Goal: Task Accomplishment & Management: Manage account settings

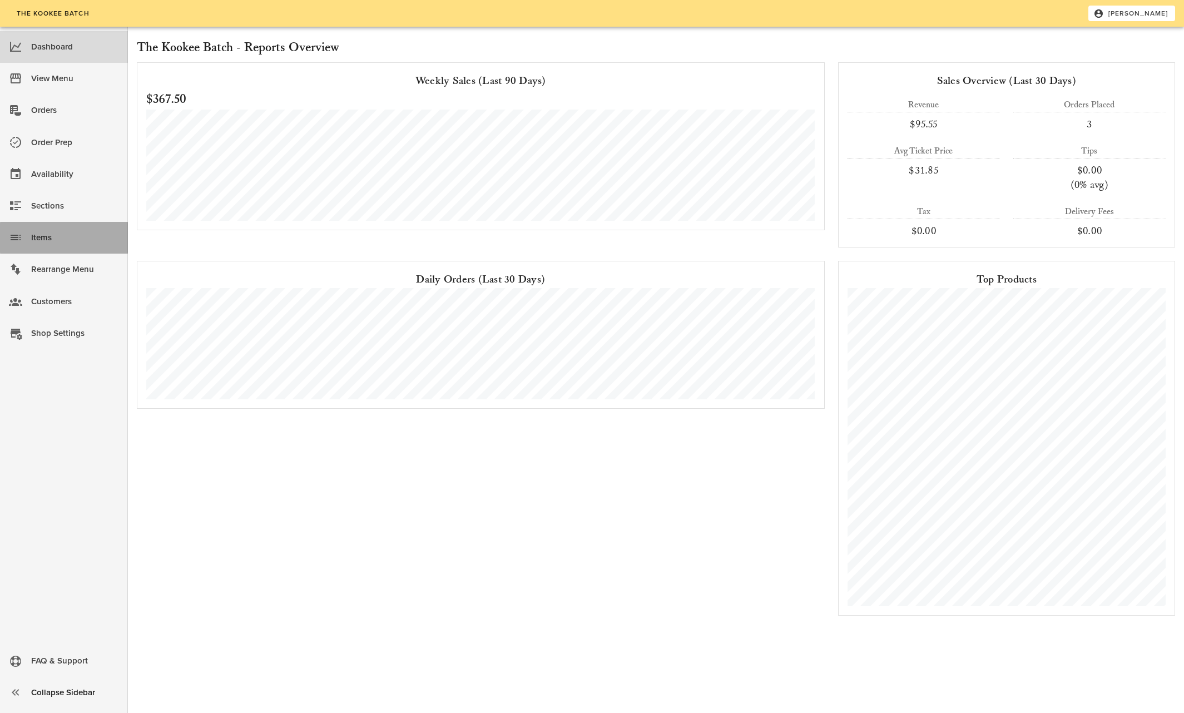
click at [52, 236] on div "Items" at bounding box center [75, 238] width 88 height 18
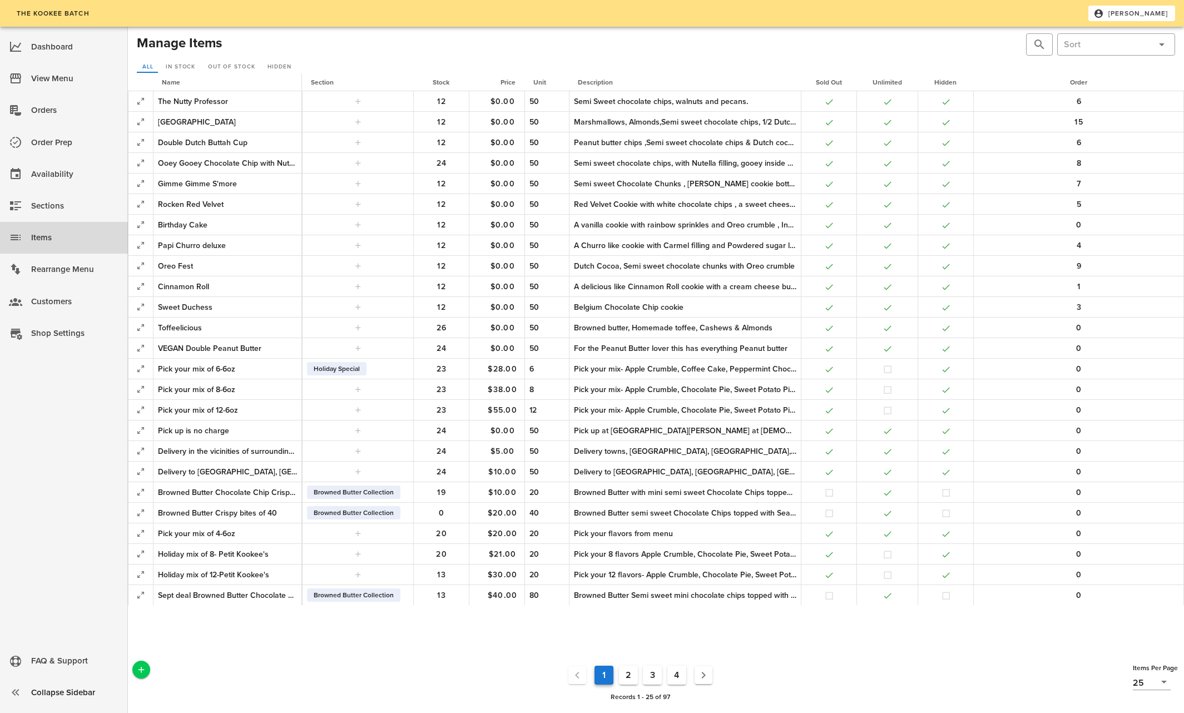
click at [677, 673] on button "4" at bounding box center [676, 675] width 19 height 19
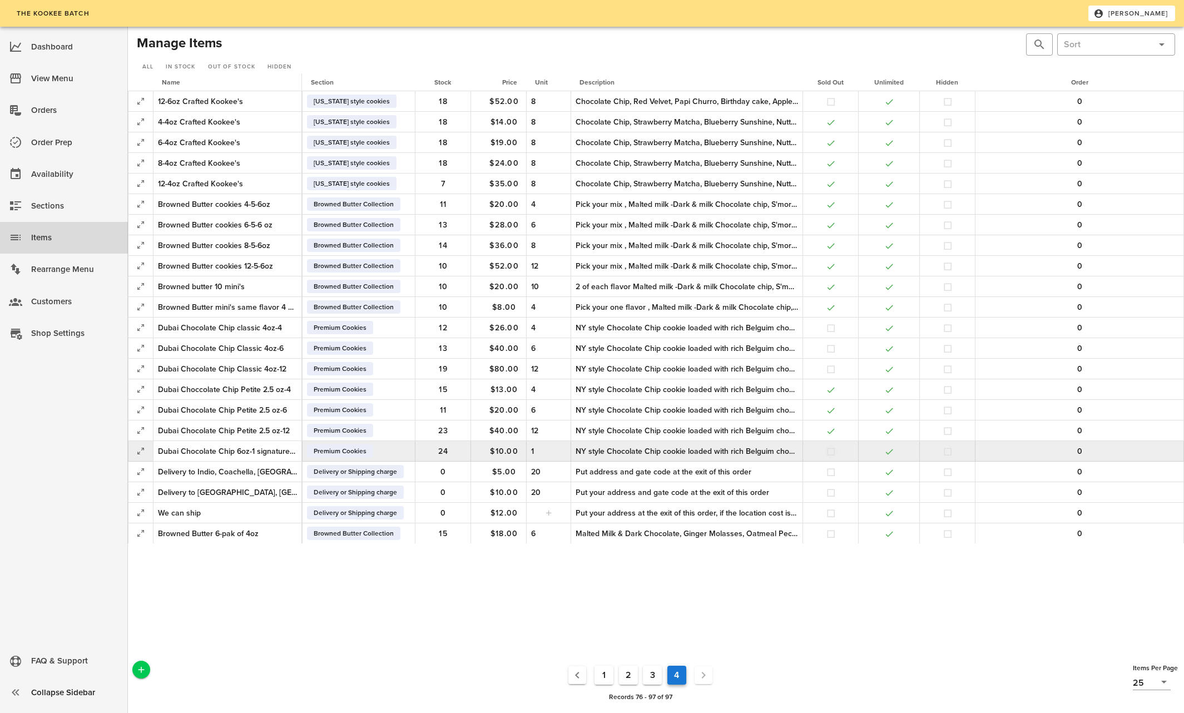
click at [829, 450] on button "button" at bounding box center [831, 452] width 10 height 10
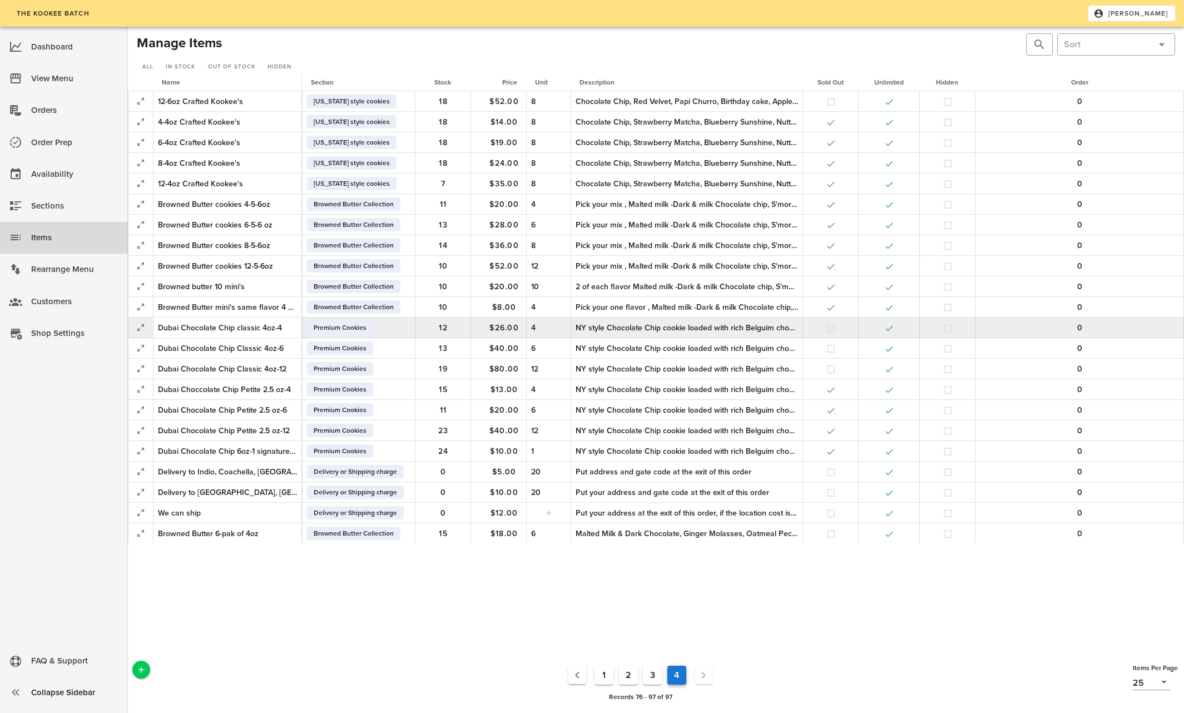
click at [830, 329] on button "button" at bounding box center [831, 328] width 10 height 10
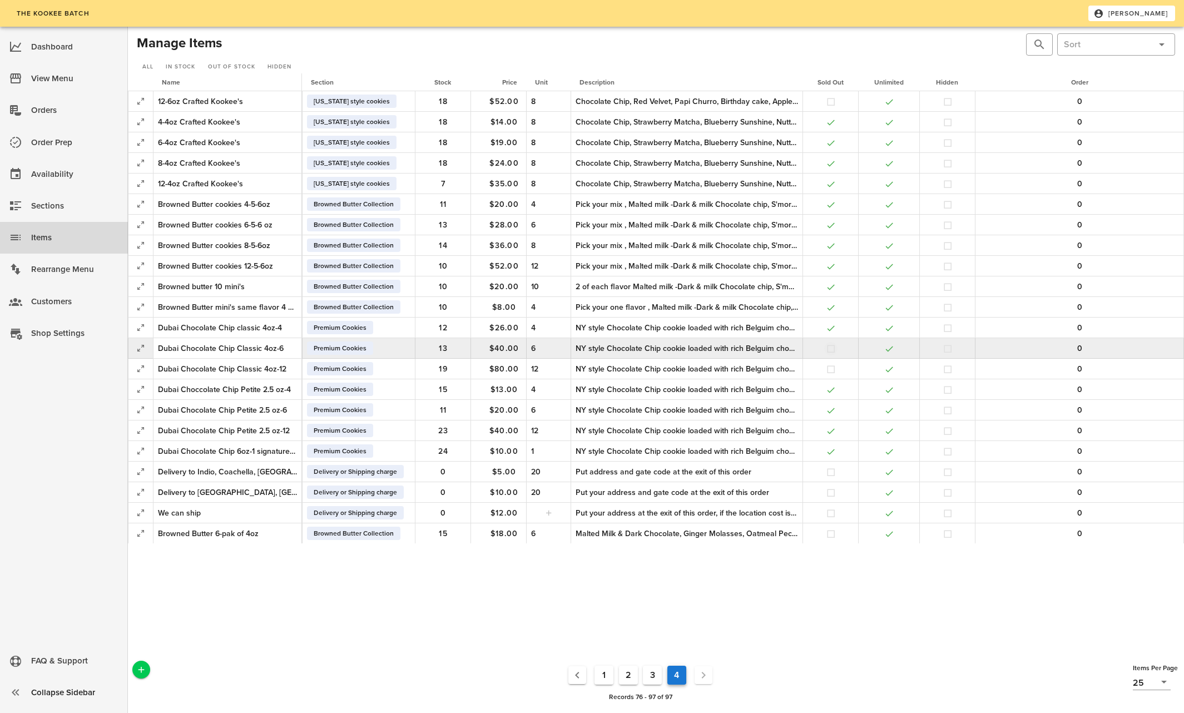
click at [830, 346] on button "button" at bounding box center [831, 349] width 10 height 10
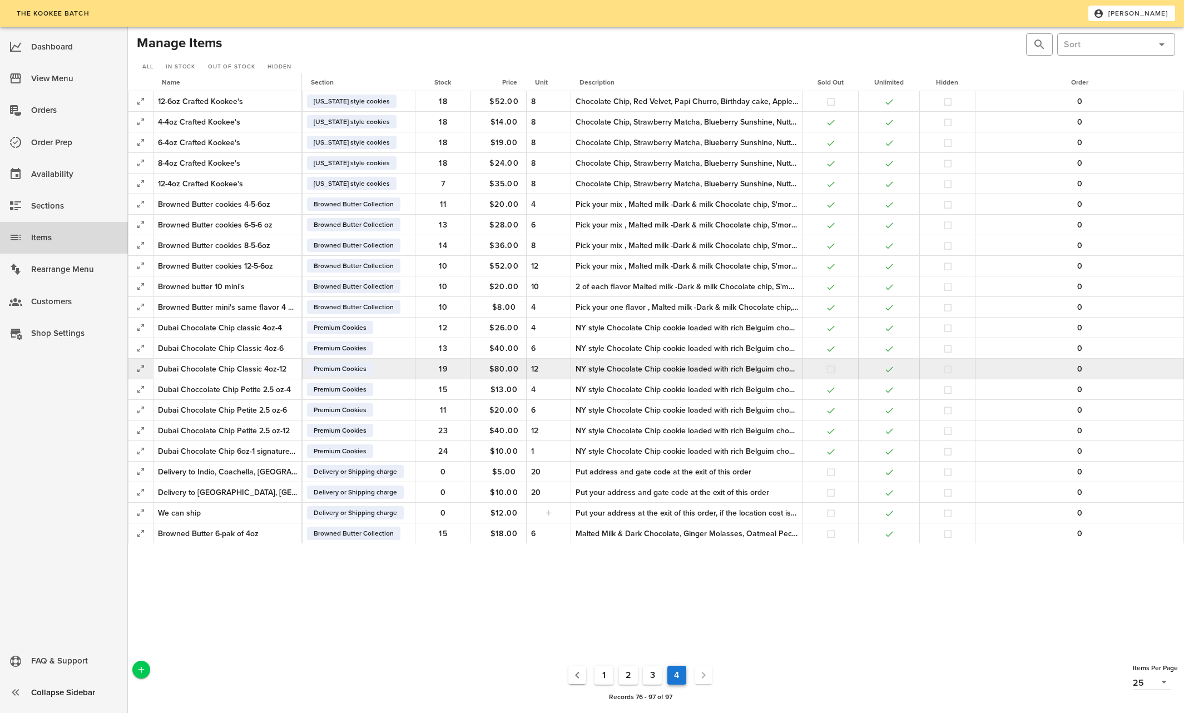
click at [829, 368] on button "button" at bounding box center [831, 369] width 10 height 10
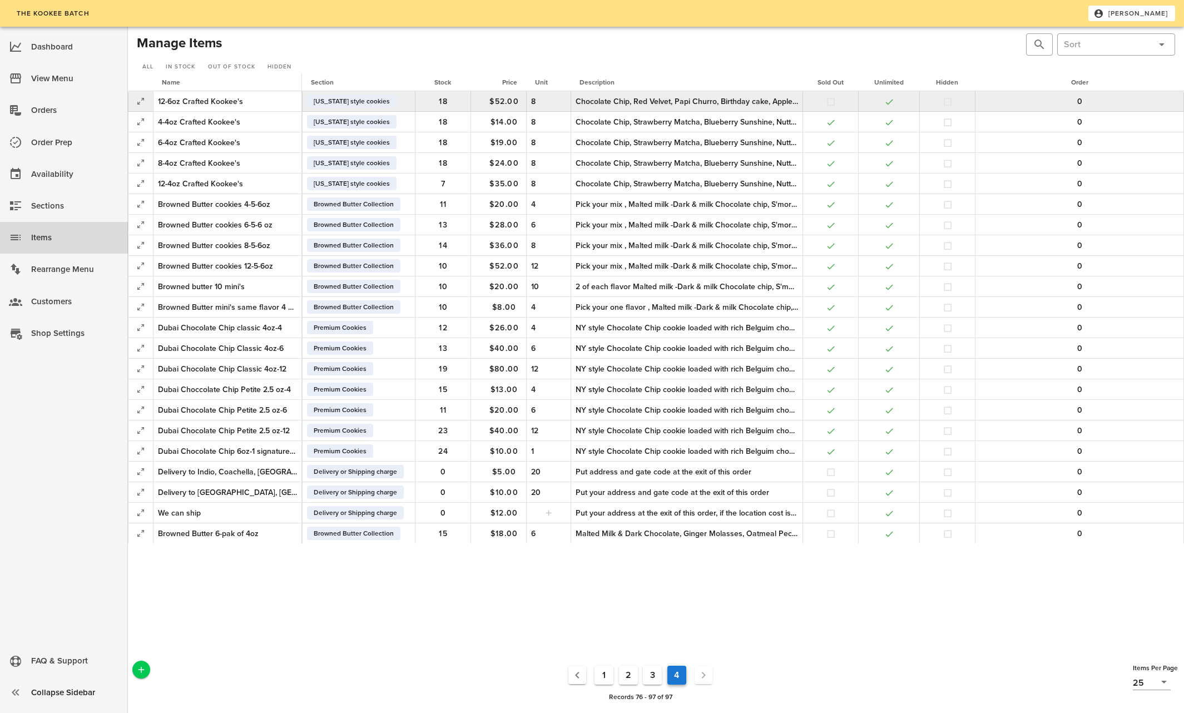
click at [745, 98] on div "Chocolate Chip, Red Velvet, Papi Churro, Birthday cake, Apple Crumble, Pumpkin …" at bounding box center [687, 102] width 222 height 12
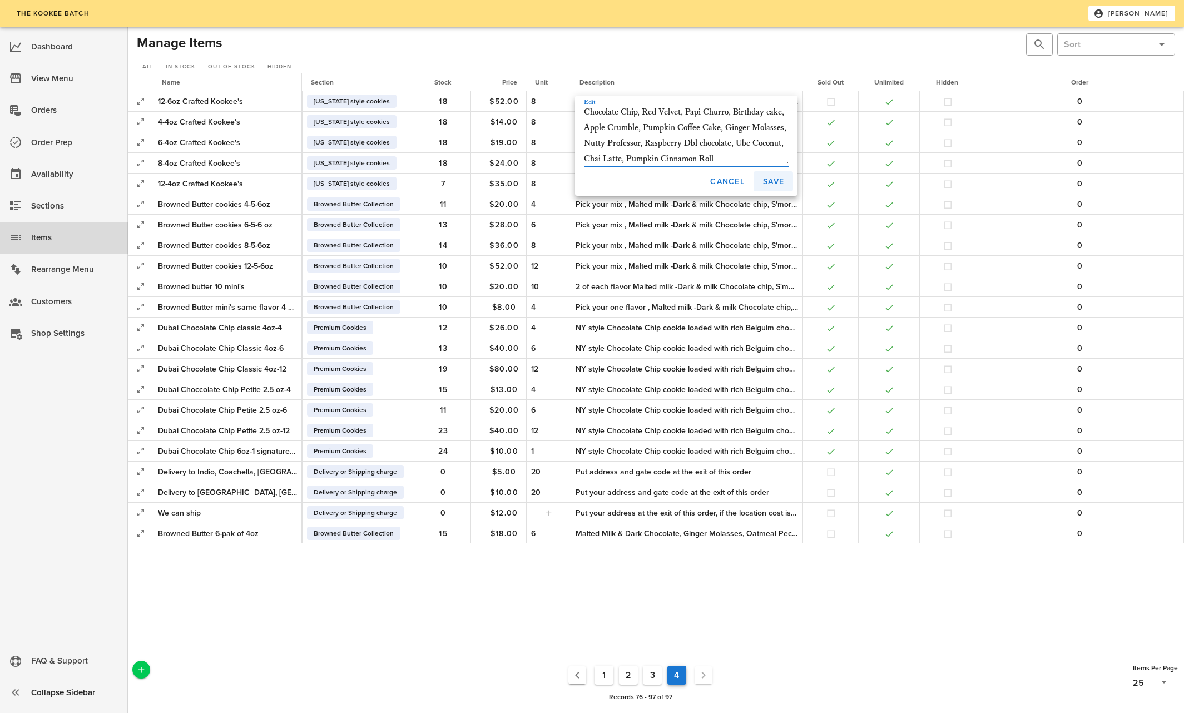
type textarea "Chocolate Chip, Red Velvet, Papi Churro, Birthday cake, Apple Crumble, Pumpkin …"
click at [767, 179] on span "Save" at bounding box center [773, 181] width 22 height 9
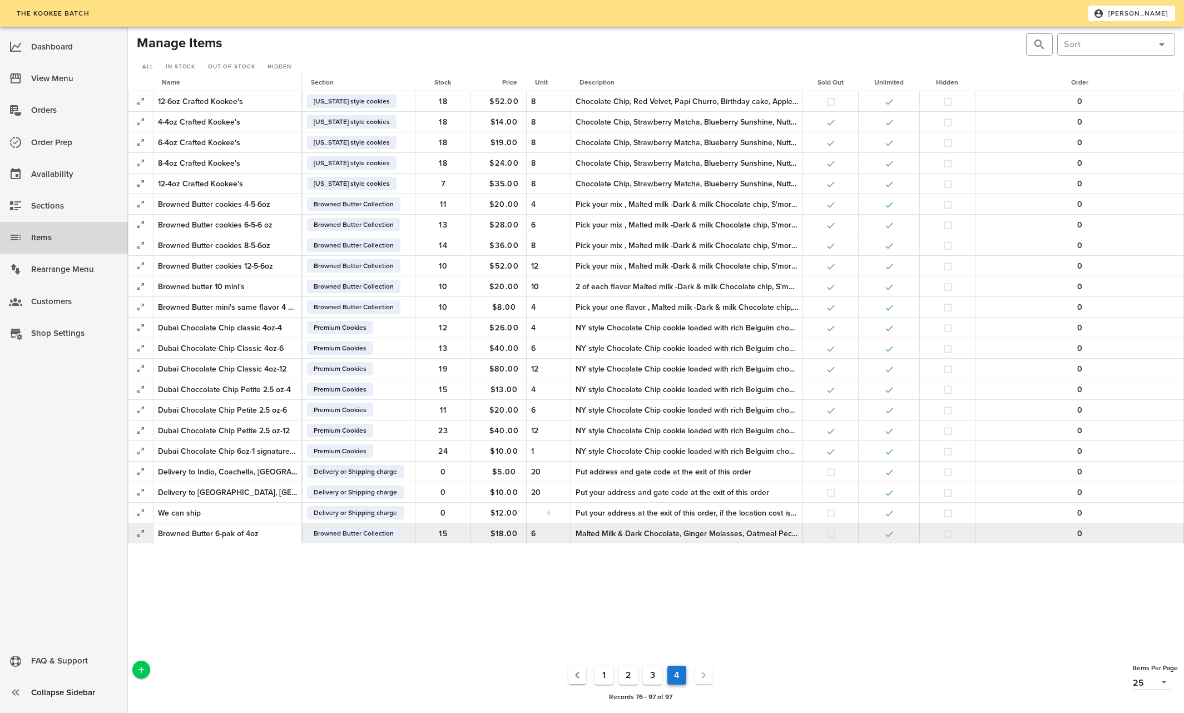
click at [828, 533] on button "button" at bounding box center [831, 534] width 10 height 10
click at [830, 532] on button "button" at bounding box center [831, 534] width 10 height 10
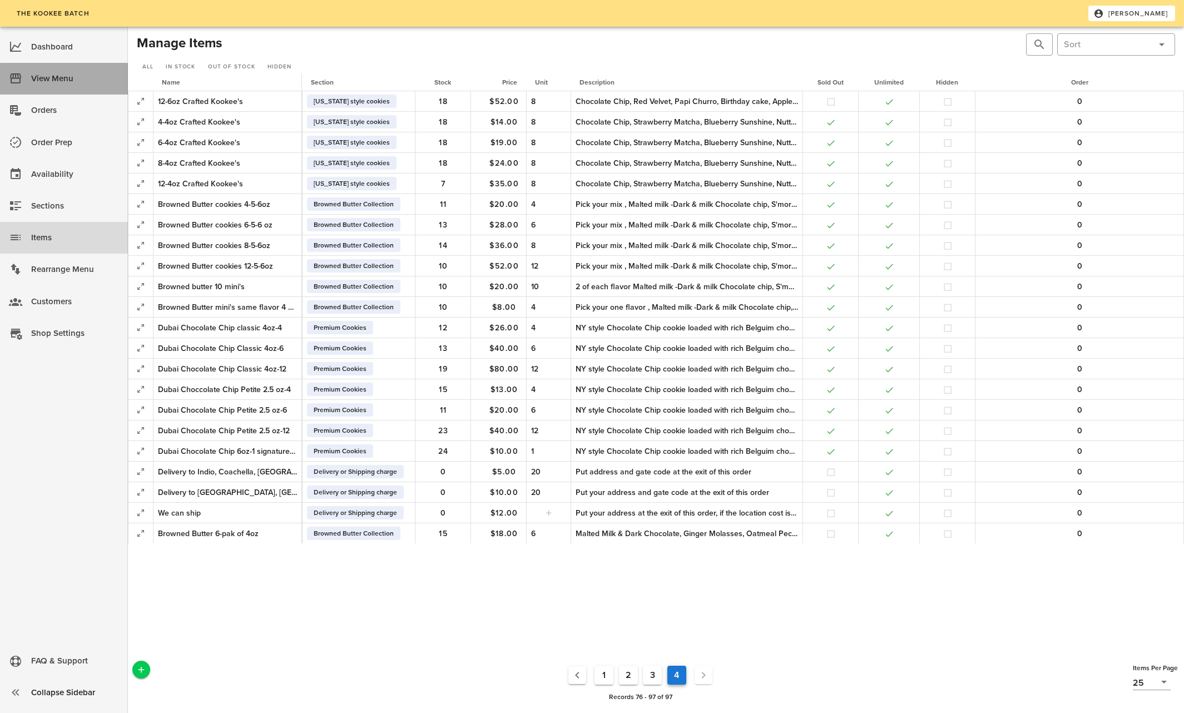
click at [51, 77] on div "View Menu" at bounding box center [75, 79] width 88 height 18
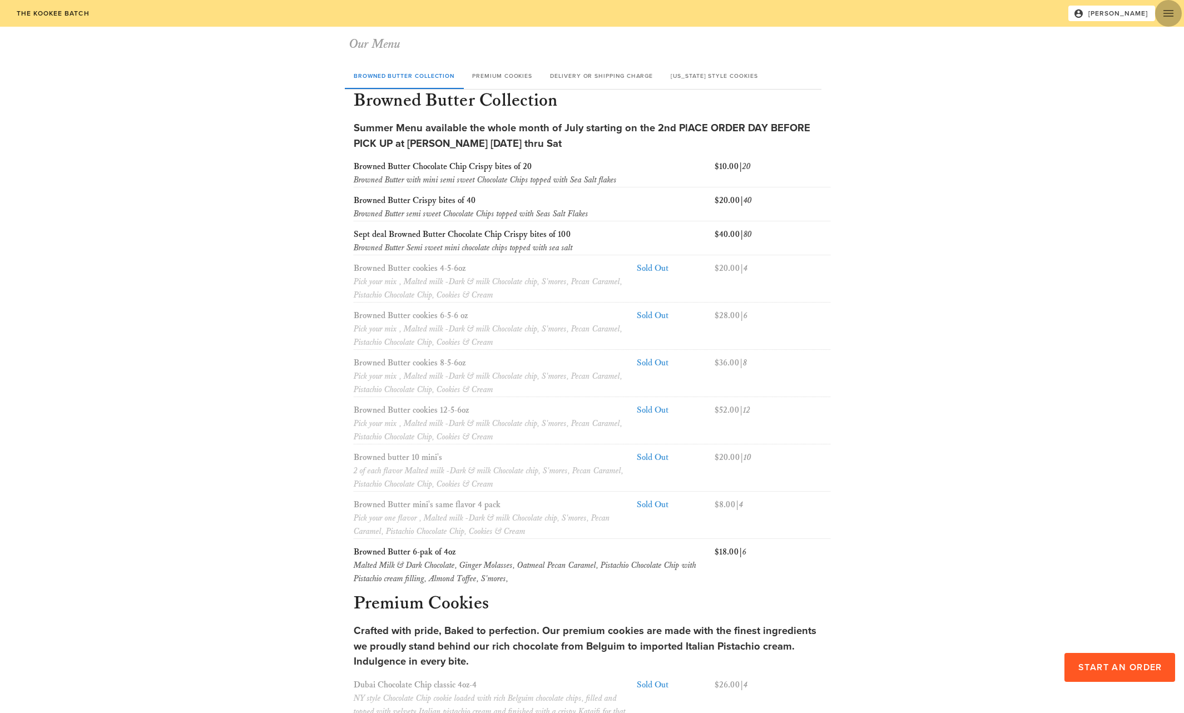
click at [1168, 11] on icon "button" at bounding box center [1168, 13] width 13 height 13
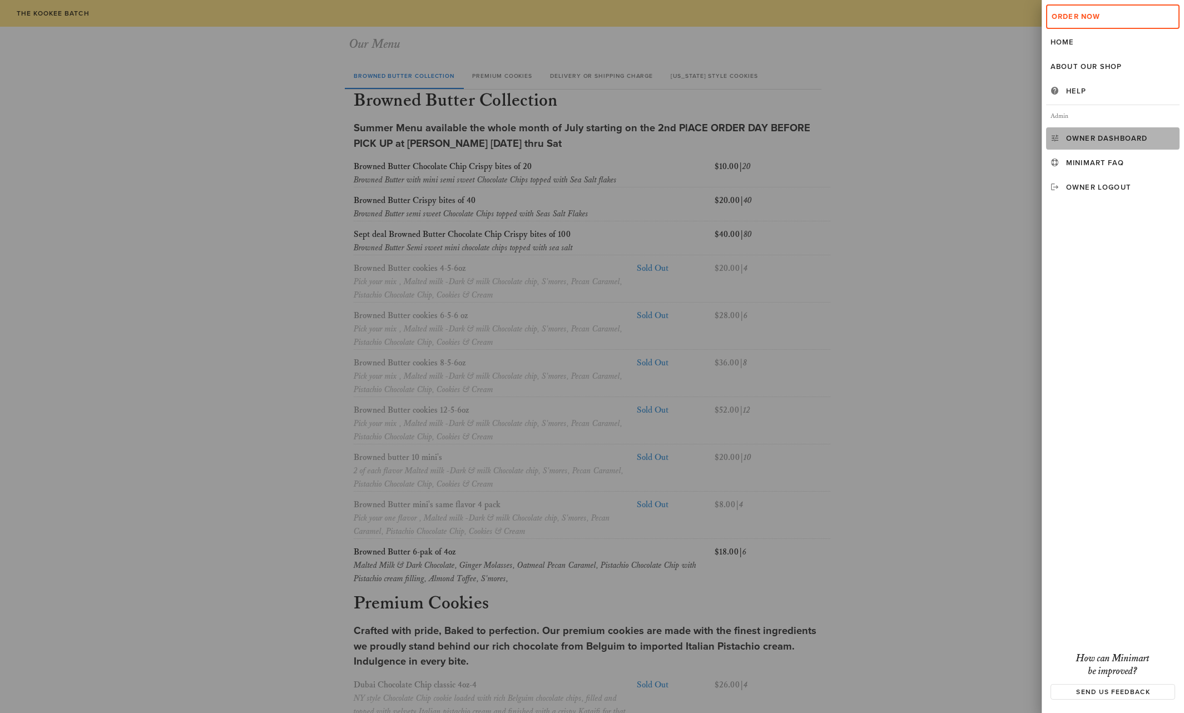
click at [1106, 137] on div "Owner Dashboard" at bounding box center [1120, 138] width 109 height 9
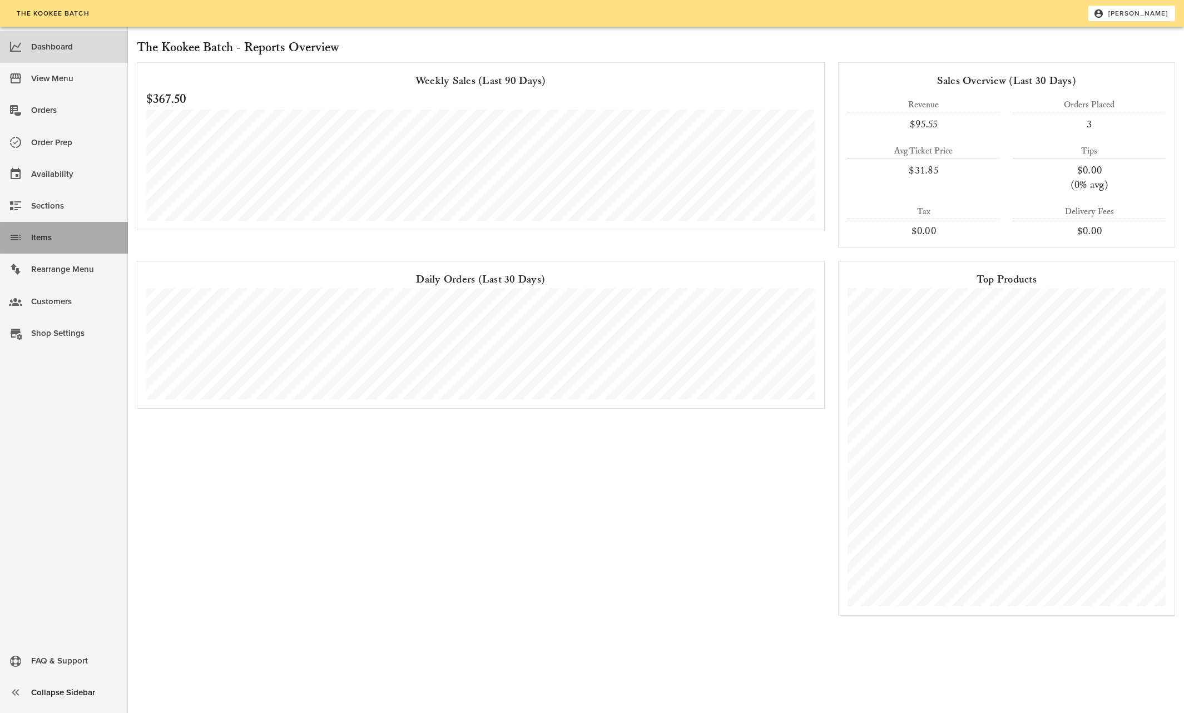
click at [33, 237] on div "Items" at bounding box center [75, 238] width 88 height 18
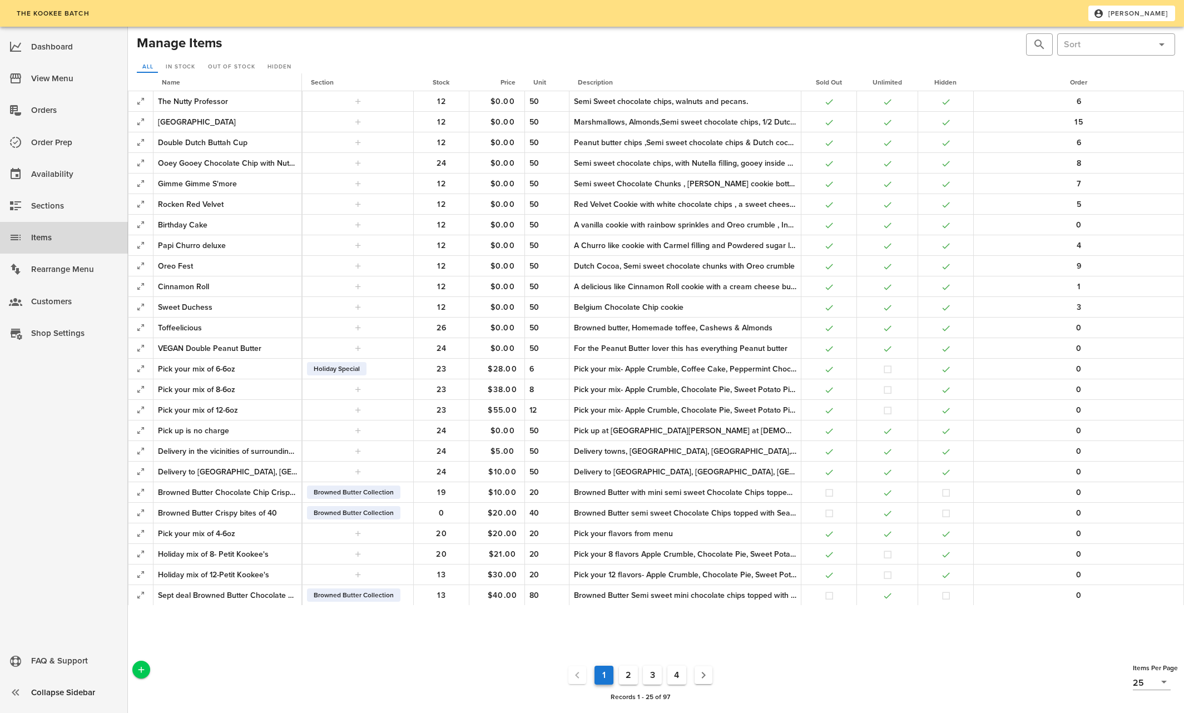
click at [674, 675] on button "4" at bounding box center [676, 675] width 19 height 19
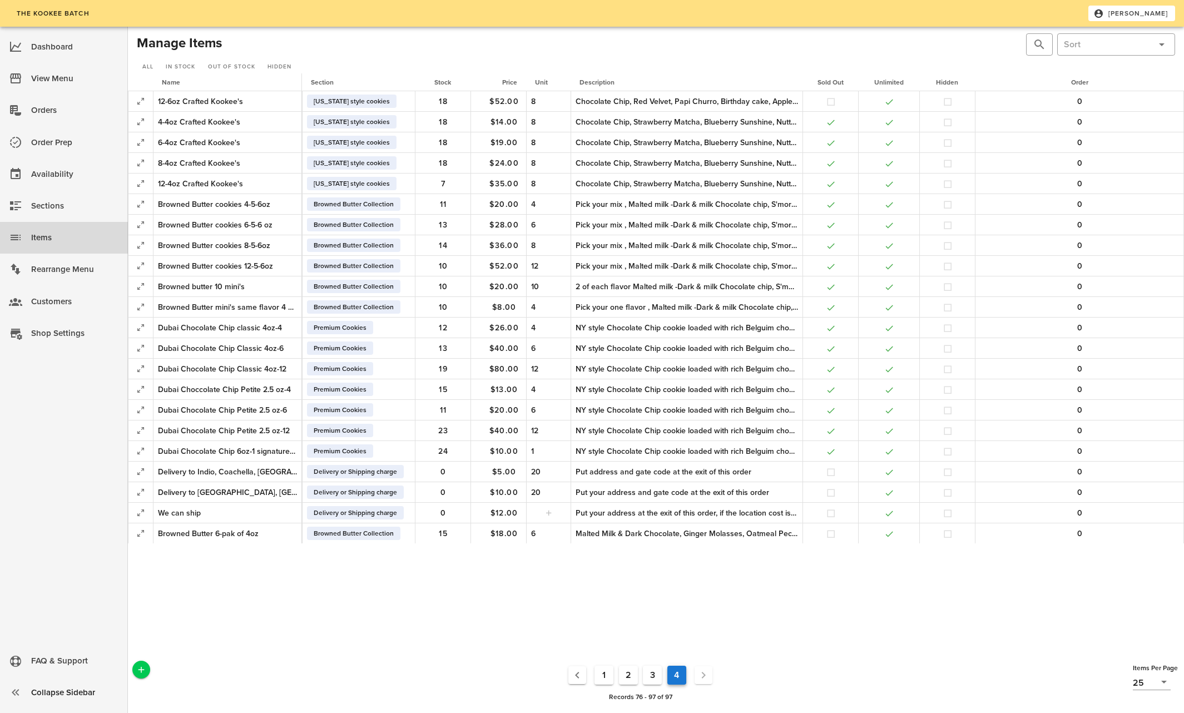
click at [650, 671] on button "3" at bounding box center [652, 675] width 19 height 19
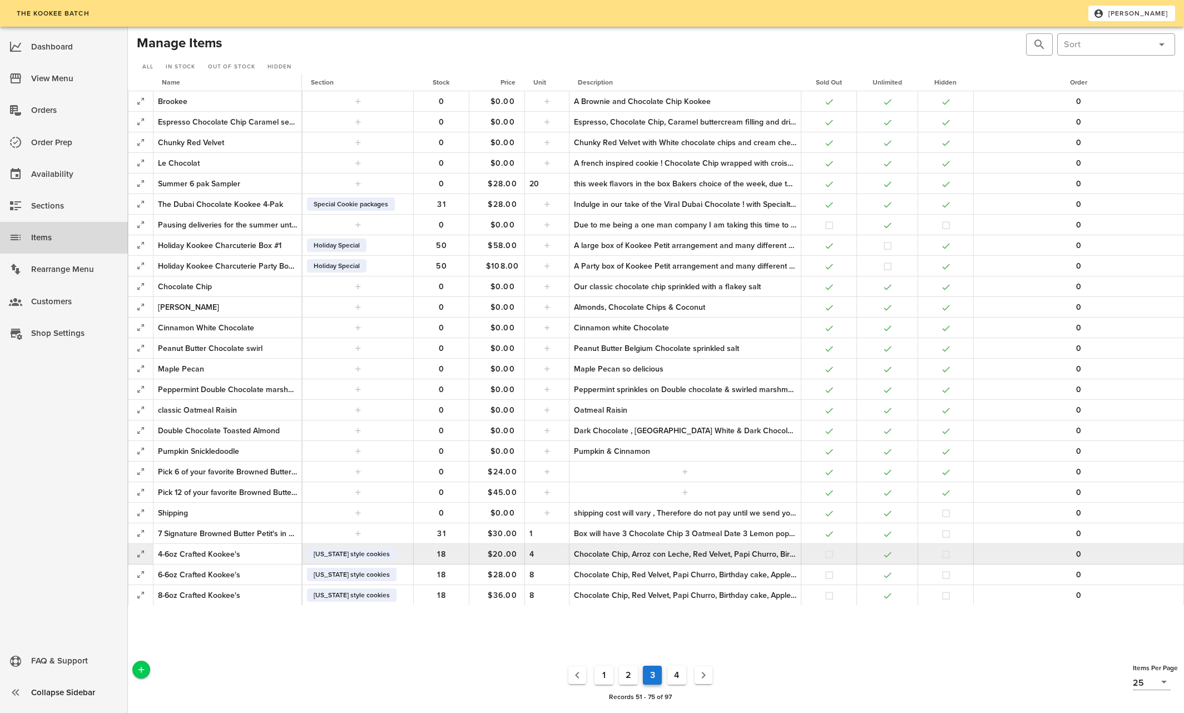
click at [777, 553] on div "Chocolate Chip, Arroz con Leche, Red Velvet, Papi Churro, Birthday cake, Apple …" at bounding box center [685, 554] width 222 height 12
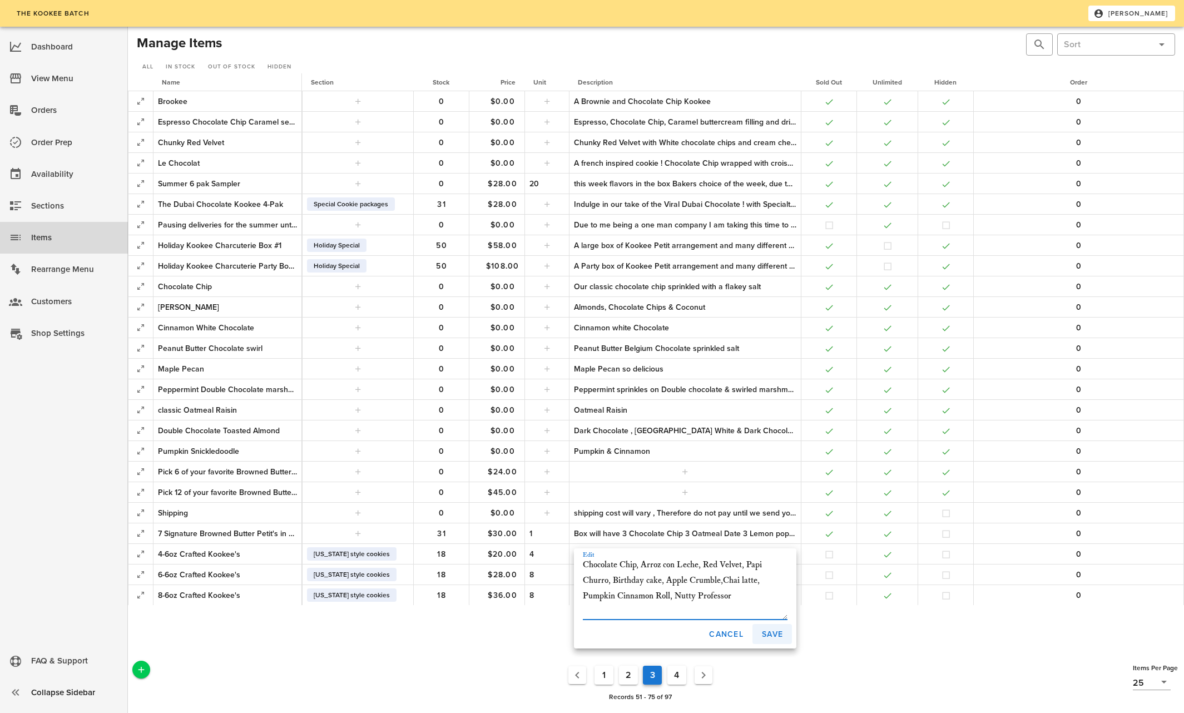
type textarea "Chocolate Chip, Arroz con Leche, Red Velvet, Papi Churro, Birthday cake, Apple …"
click at [771, 635] on span "Save" at bounding box center [772, 634] width 22 height 9
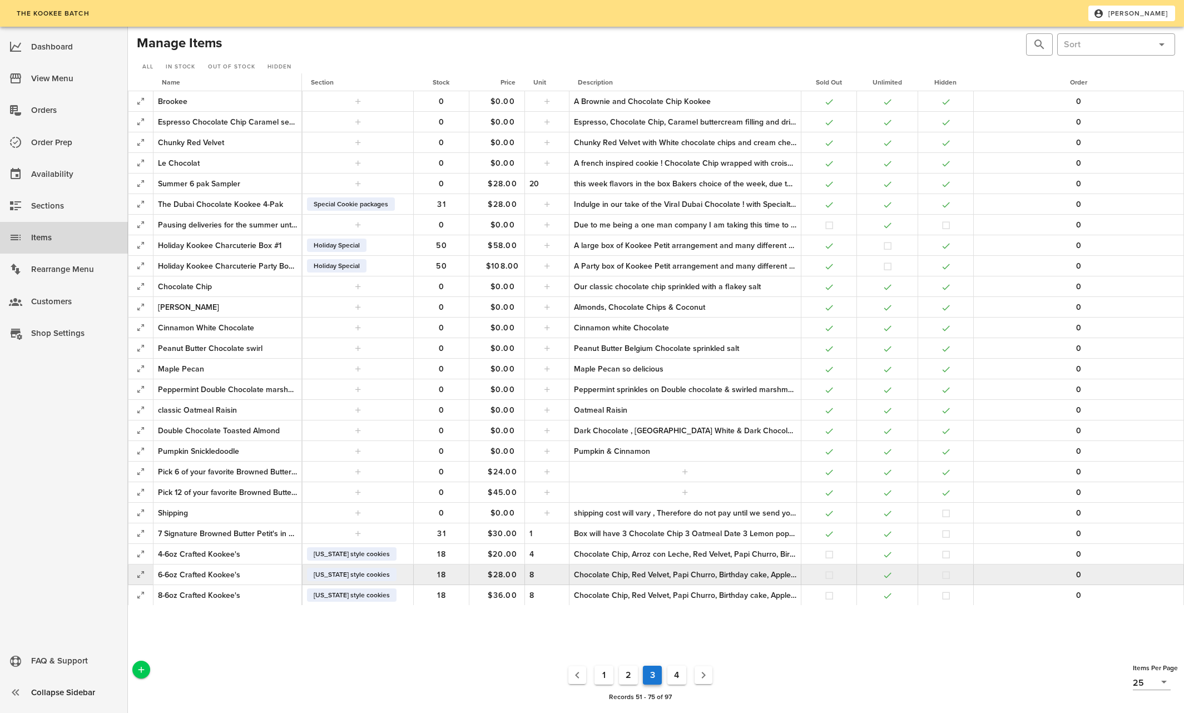
click at [759, 574] on div "Chocolate Chip, Red Velvet, Papi Churro, Birthday cake, Apple Crumble, Pumpkin …" at bounding box center [685, 575] width 222 height 12
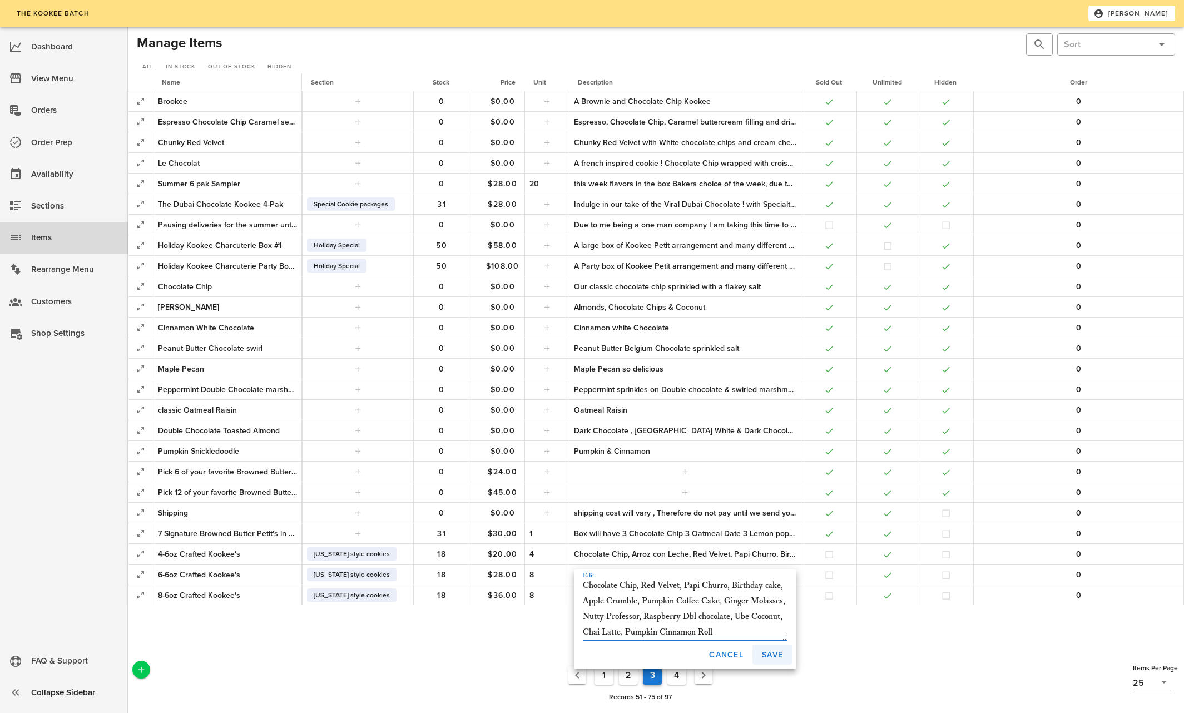
type textarea "Chocolate Chip, Red Velvet, Papi Churro, Birthday cake, Apple Crumble, Pumpkin …"
click at [774, 648] on button "Save" at bounding box center [771, 655] width 39 height 20
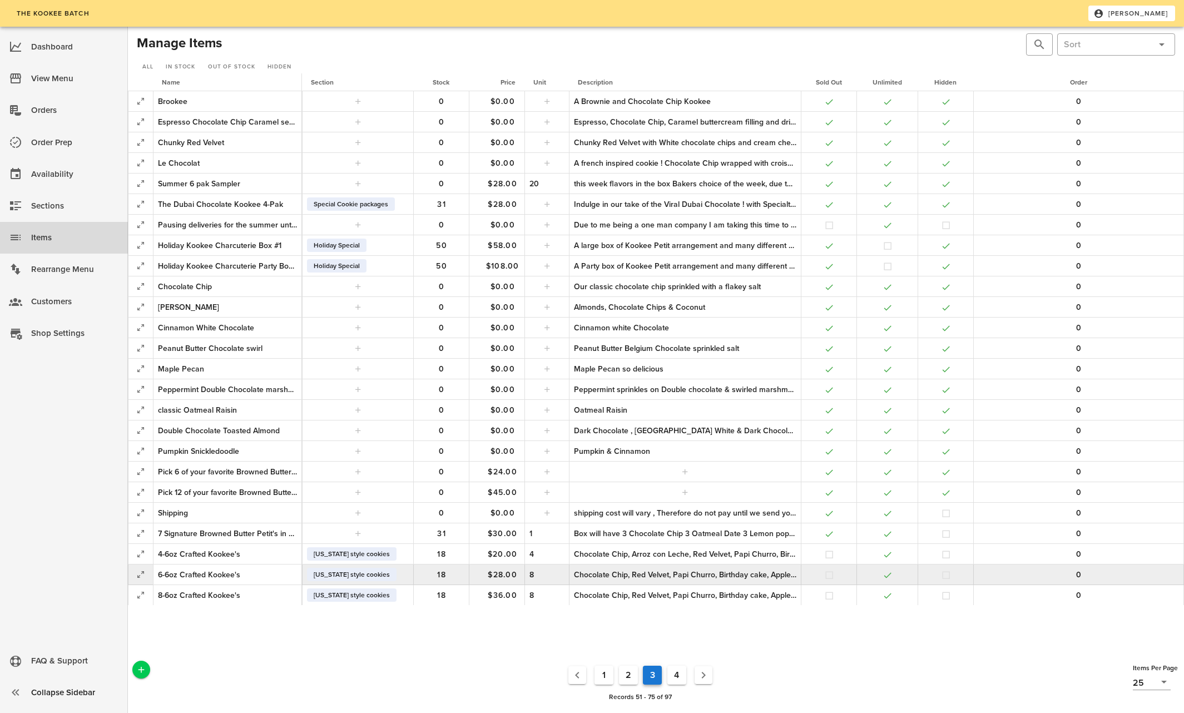
click at [783, 574] on div "Chocolate Chip, Red Velvet, Papi Churro, Birthday cake, Apple Crumble, Pumpkin …" at bounding box center [685, 575] width 222 height 12
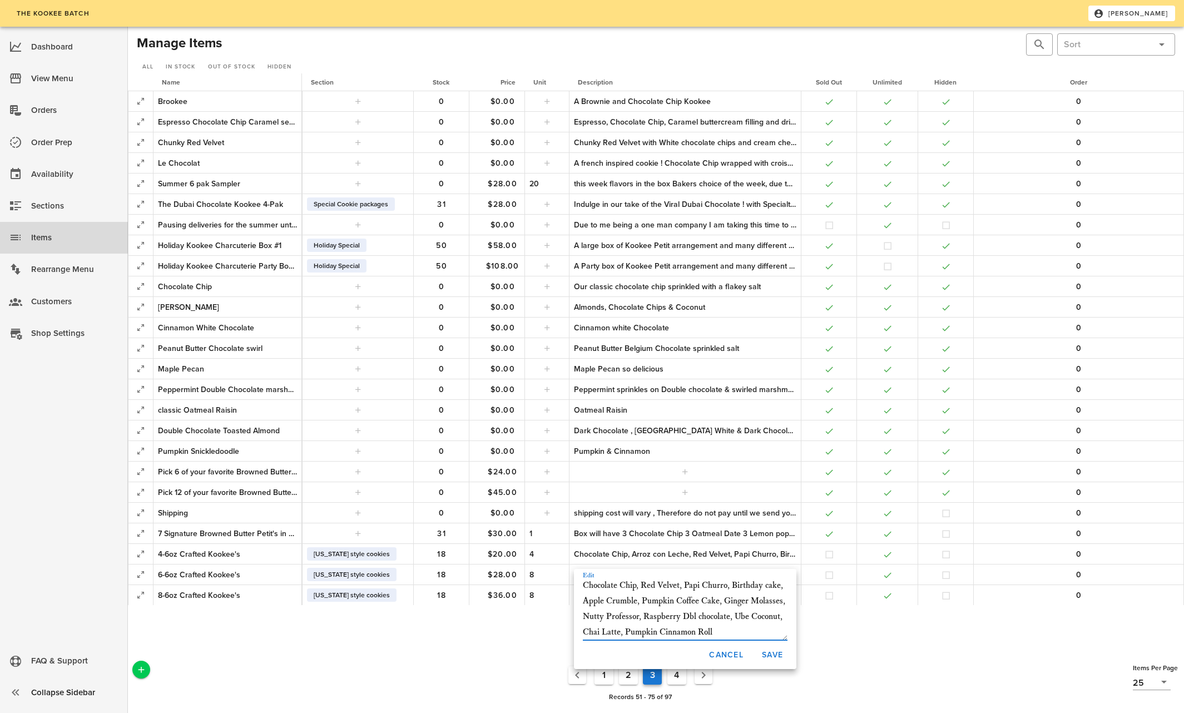
drag, startPoint x: 582, startPoint y: 584, endPoint x: 757, endPoint y: 630, distance: 180.5
click at [757, 630] on textarea "Chocolate Chip, Red Velvet, Papi Churro, Birthday cake, Apple Crumble, Pumpkin …" at bounding box center [685, 609] width 205 height 62
click at [529, 626] on div "Name Section Stock Price Unit Description Sold Out Unlimited Hidden Order Brook…" at bounding box center [656, 365] width 1056 height 585
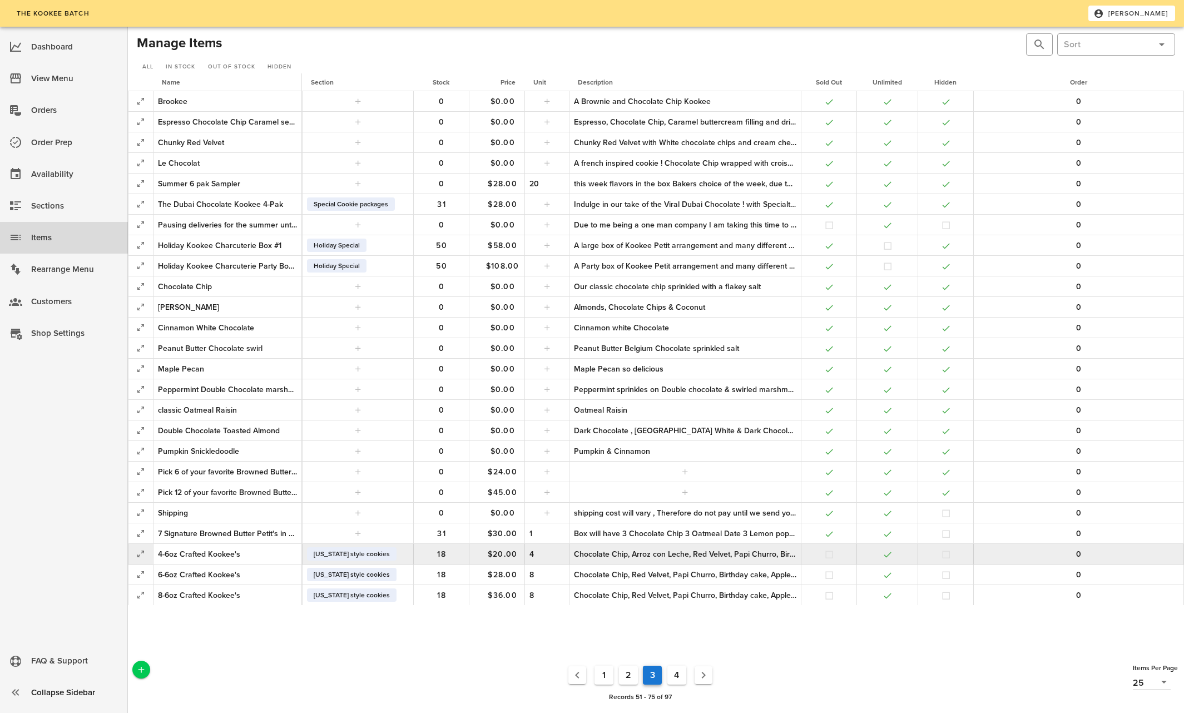
click at [583, 554] on div "Chocolate Chip, Arroz con Leche, Red Velvet, Papi Churro, Birthday cake, Apple …" at bounding box center [685, 554] width 222 height 12
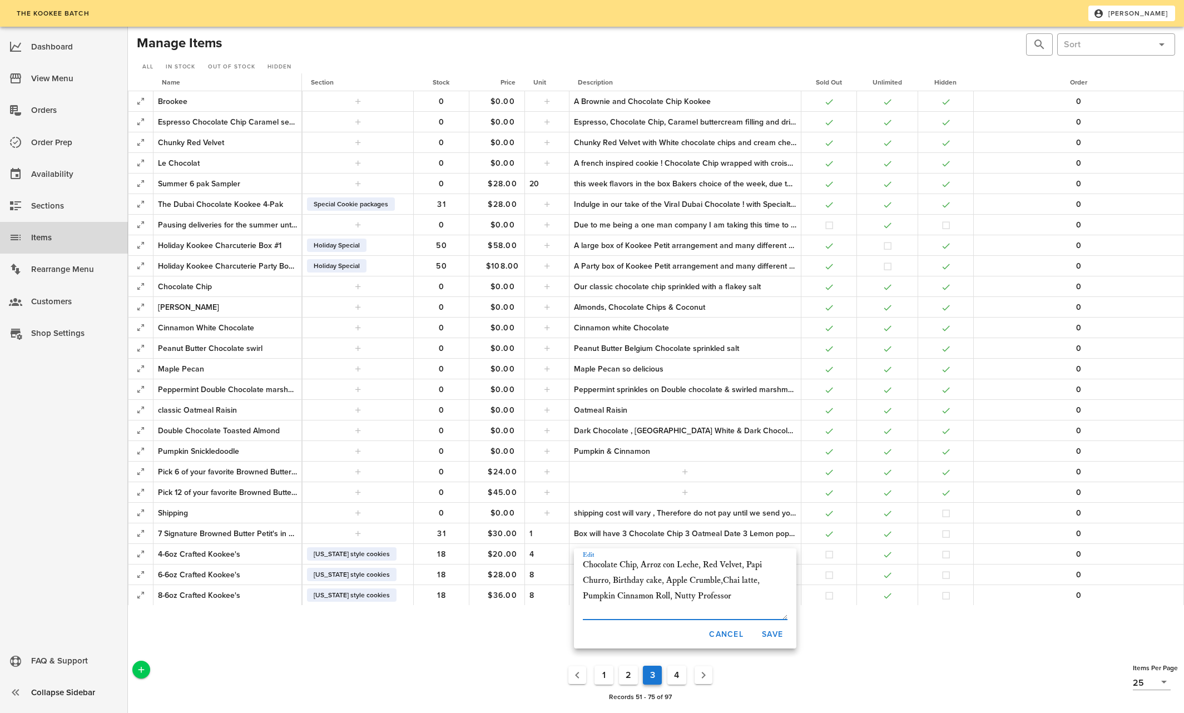
drag, startPoint x: 583, startPoint y: 566, endPoint x: 747, endPoint y: 597, distance: 166.4
click at [747, 597] on textarea "Chocolate Chip, Arroz con Leche, Red Velvet, Papi Churro, Birthday cake, Apple …" at bounding box center [685, 588] width 205 height 62
paste textarea "Chocolate Chip, Red Velvet, Papi Churro, Birthday cake, Apple Crumble, Pumpkin …"
type textarea "Chocolate Chip, Red Velvet, Papi Churro, Birthday cake, Apple Crumble, Pumpkin …"
click at [778, 631] on span "Save" at bounding box center [772, 634] width 22 height 9
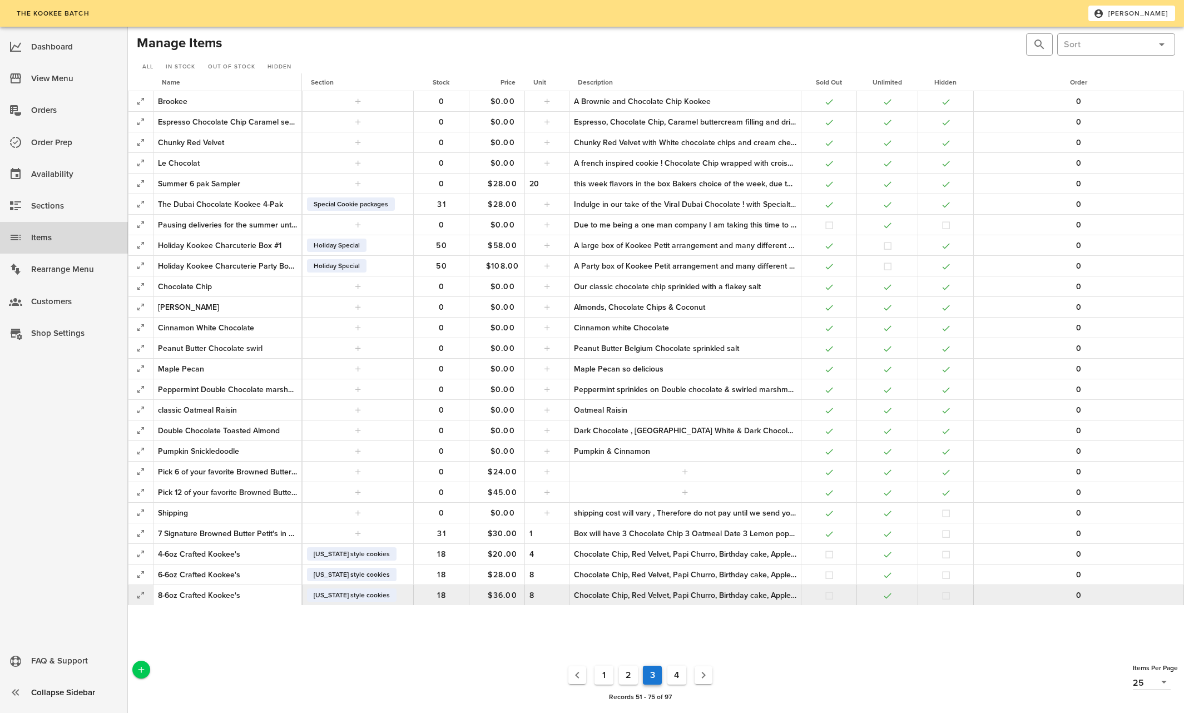
click at [679, 594] on div "Chocolate Chip, Red Velvet, Papi Churro, Birthday cake, Apple Crumble, Pumpkin …" at bounding box center [685, 595] width 222 height 12
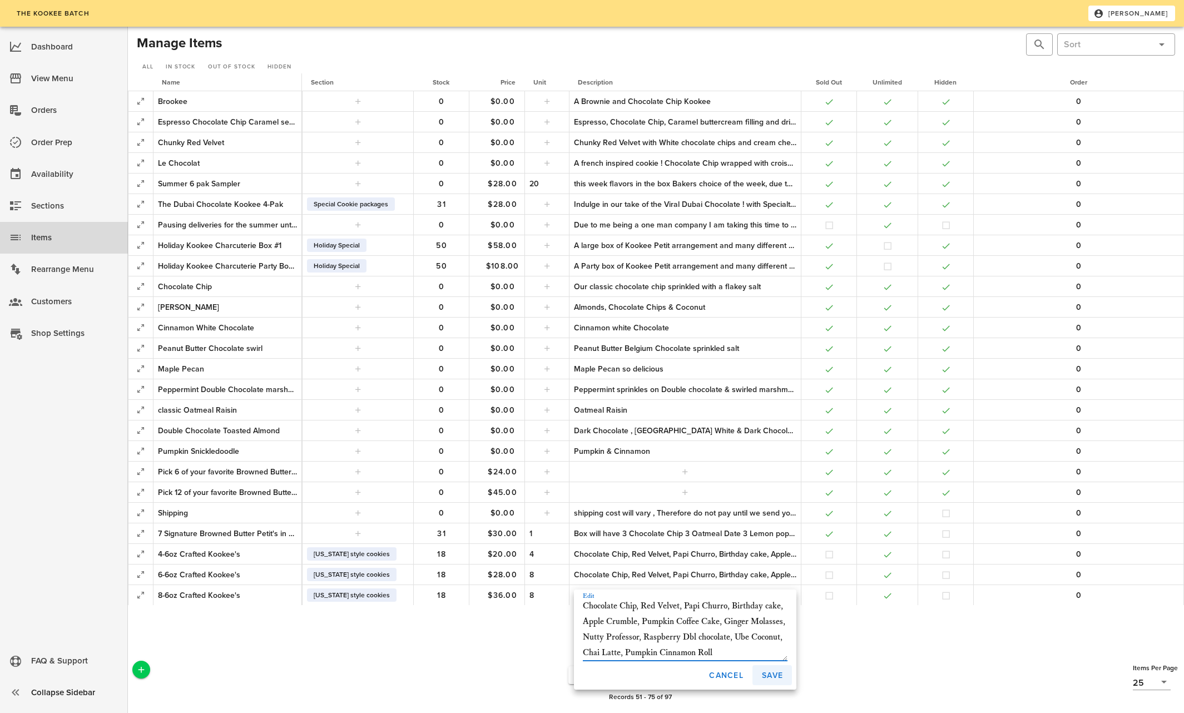
type textarea "Chocolate Chip, Red Velvet, Papi Churro, Birthday cake, Apple Crumble, Pumpkin …"
click at [775, 675] on span "Save" at bounding box center [772, 675] width 22 height 9
